Goal: Navigation & Orientation: Go to known website

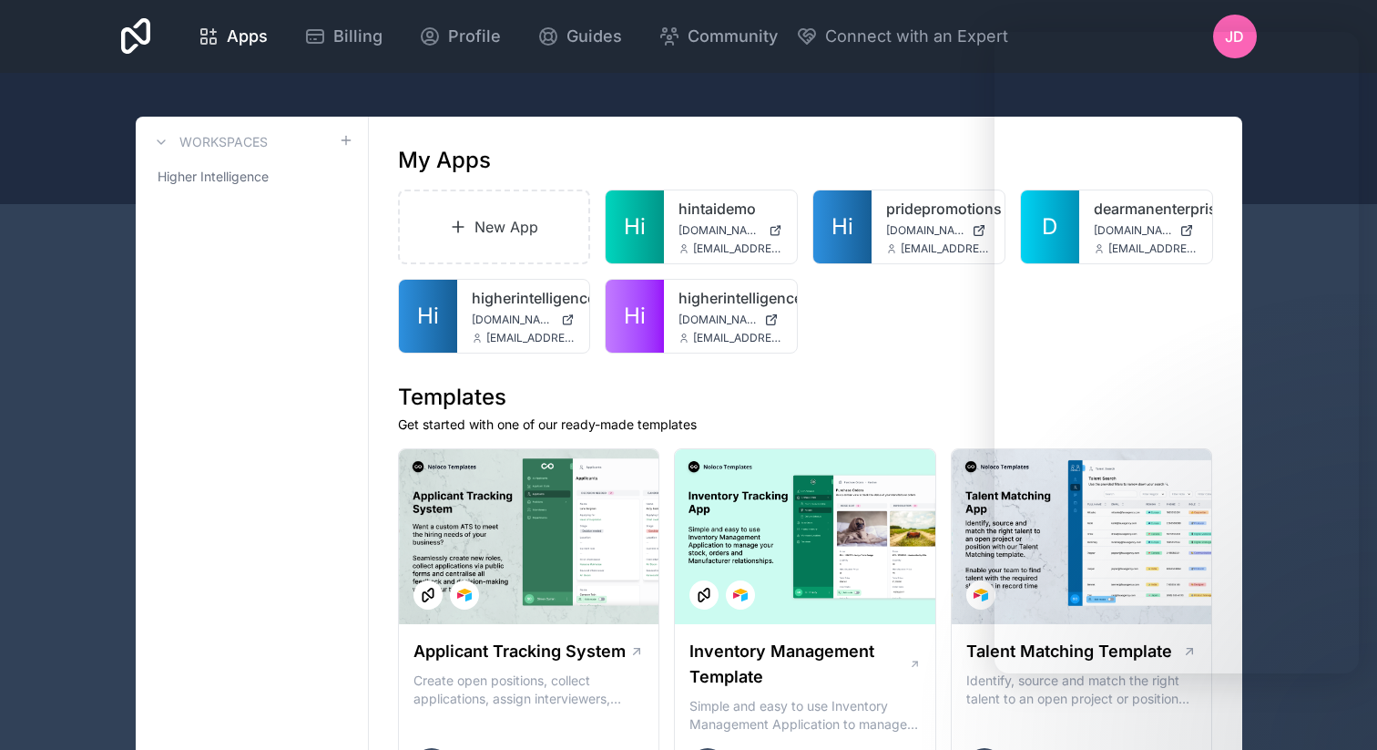
click at [459, 323] on div "higherintelligencetemplate app.higherintelligence.io jack@hintai.com.au" at bounding box center [523, 316] width 133 height 73
click at [448, 323] on link "Hi" at bounding box center [428, 316] width 58 height 73
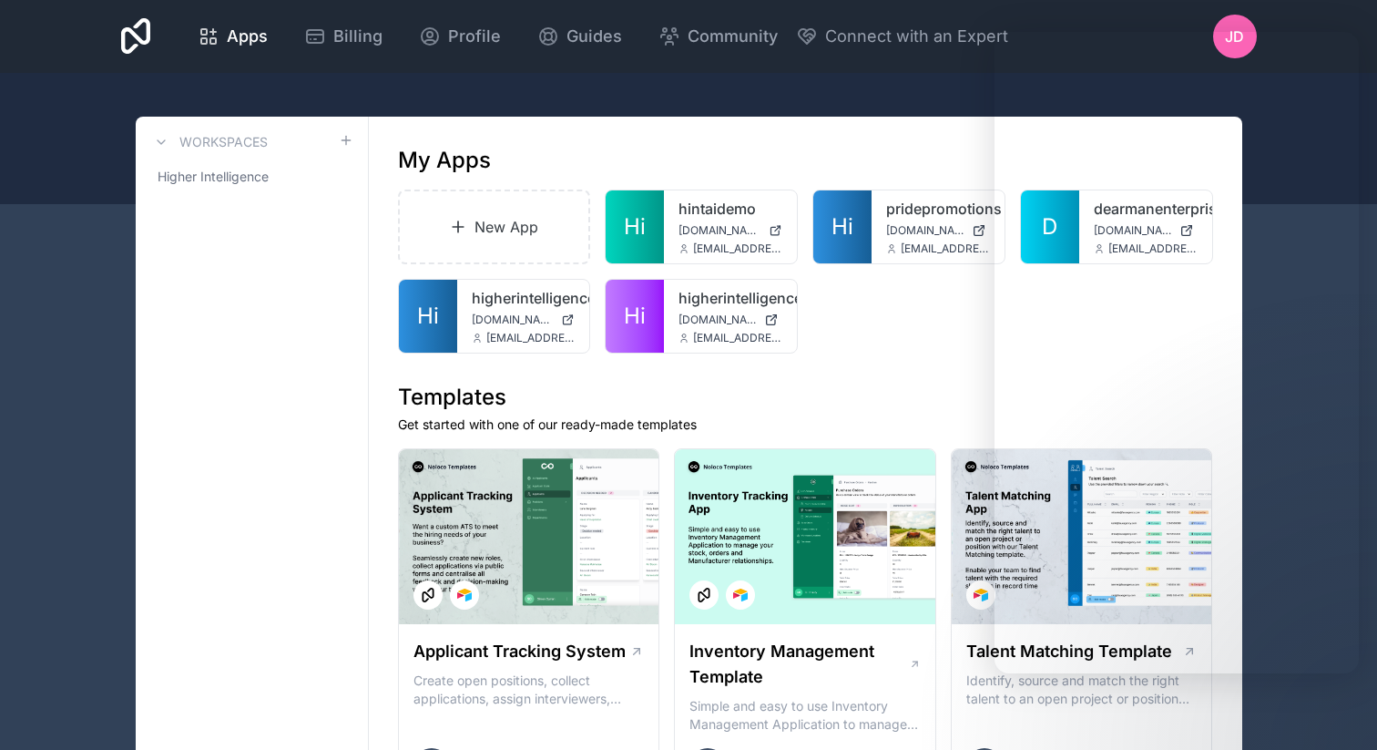
click at [472, 312] on span "[DOMAIN_NAME]" at bounding box center [513, 319] width 83 height 15
click at [851, 383] on h1 "Templates" at bounding box center [805, 397] width 815 height 29
click at [487, 323] on span "[DOMAIN_NAME]" at bounding box center [513, 319] width 83 height 15
